Goal: Transaction & Acquisition: Subscribe to service/newsletter

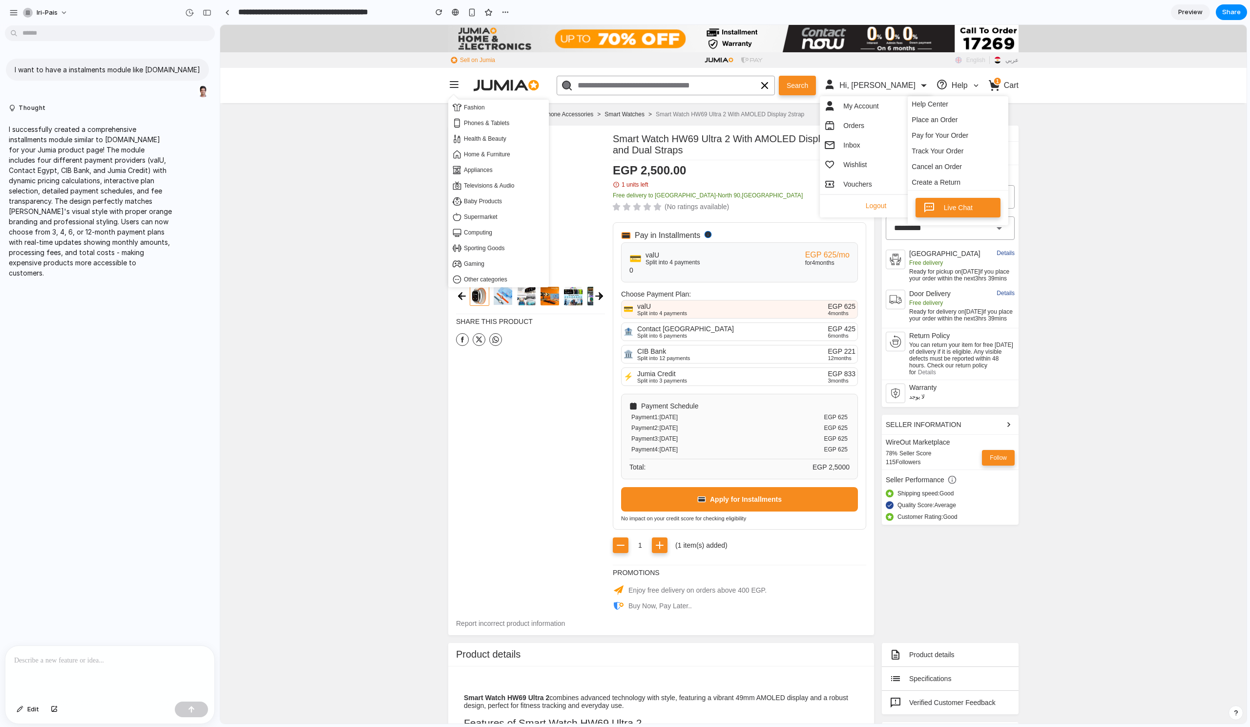
click at [692, 310] on div "valU" at bounding box center [732, 306] width 190 height 8
click at [730, 266] on div "💳 valU Split into 4 payments EGP 625 /mo for 4 months" at bounding box center [739, 259] width 220 height 16
click at [670, 355] on div "CIB Bank" at bounding box center [732, 351] width 190 height 8
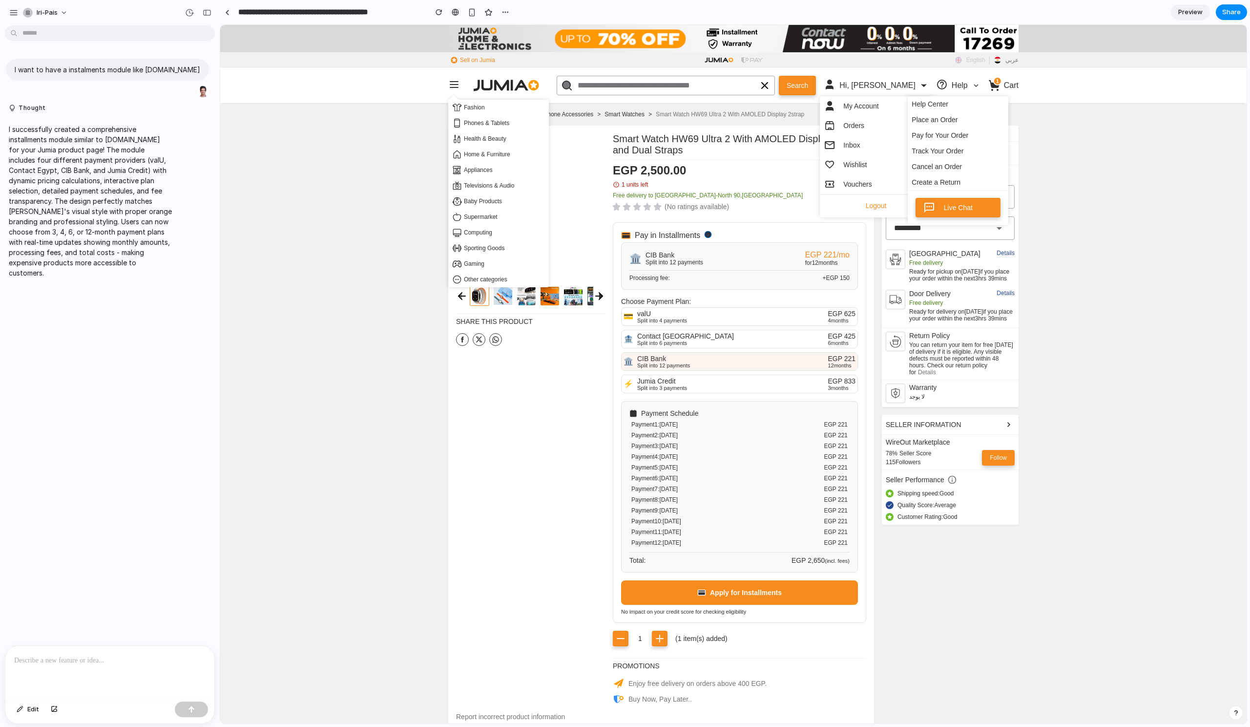
click at [676, 340] on div "Contact [GEOGRAPHIC_DATA]" at bounding box center [732, 336] width 190 height 8
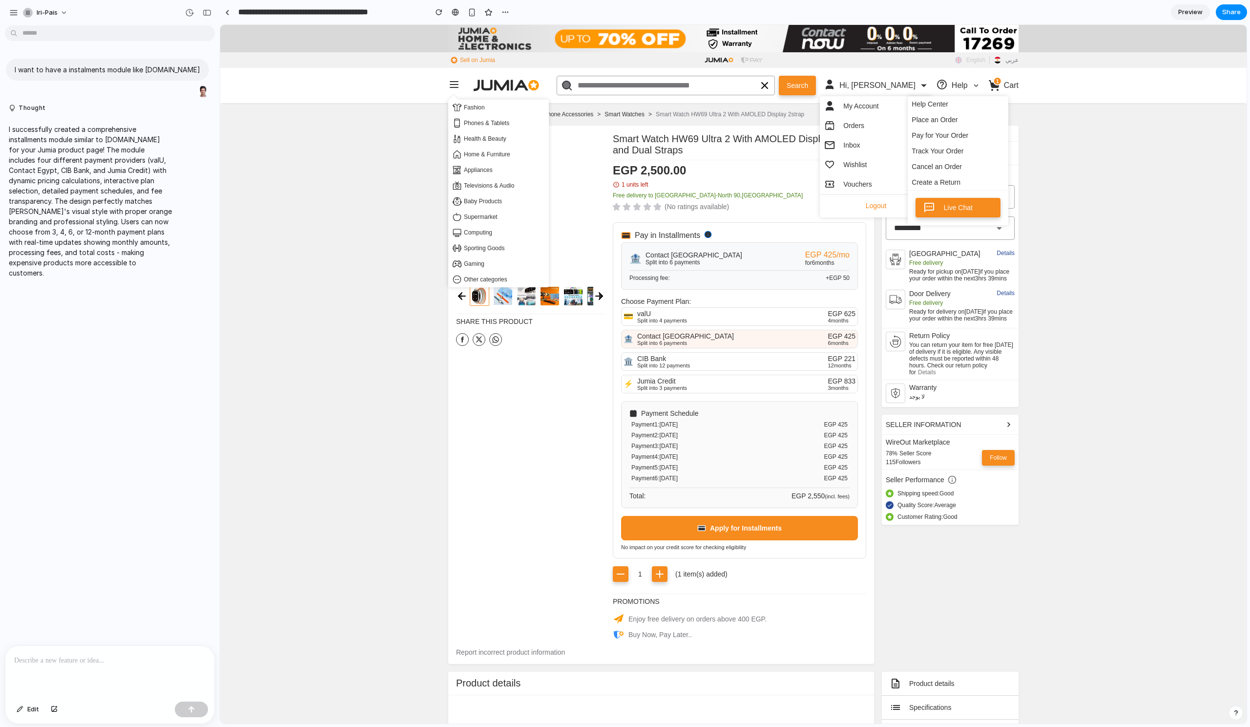
click at [674, 362] on div "CIB Bank" at bounding box center [732, 359] width 190 height 8
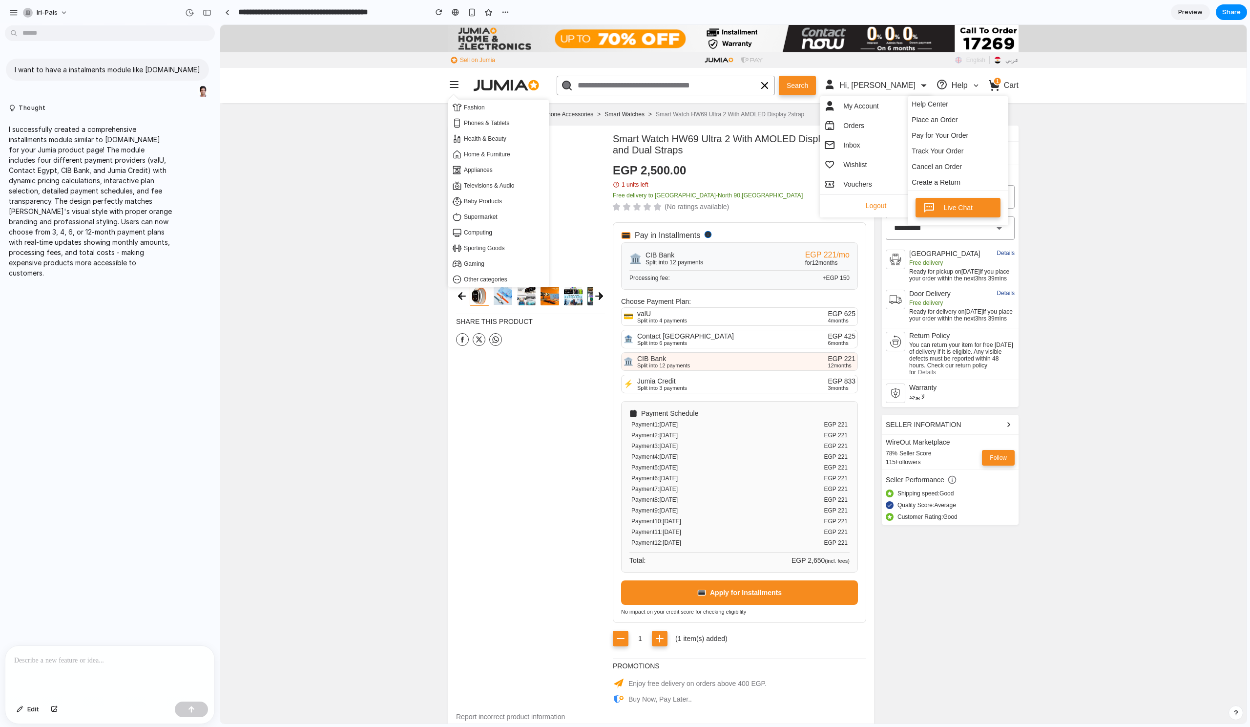
click at [675, 391] on div "Split into 3 payments" at bounding box center [732, 388] width 190 height 6
